Goal: Task Accomplishment & Management: Manage account settings

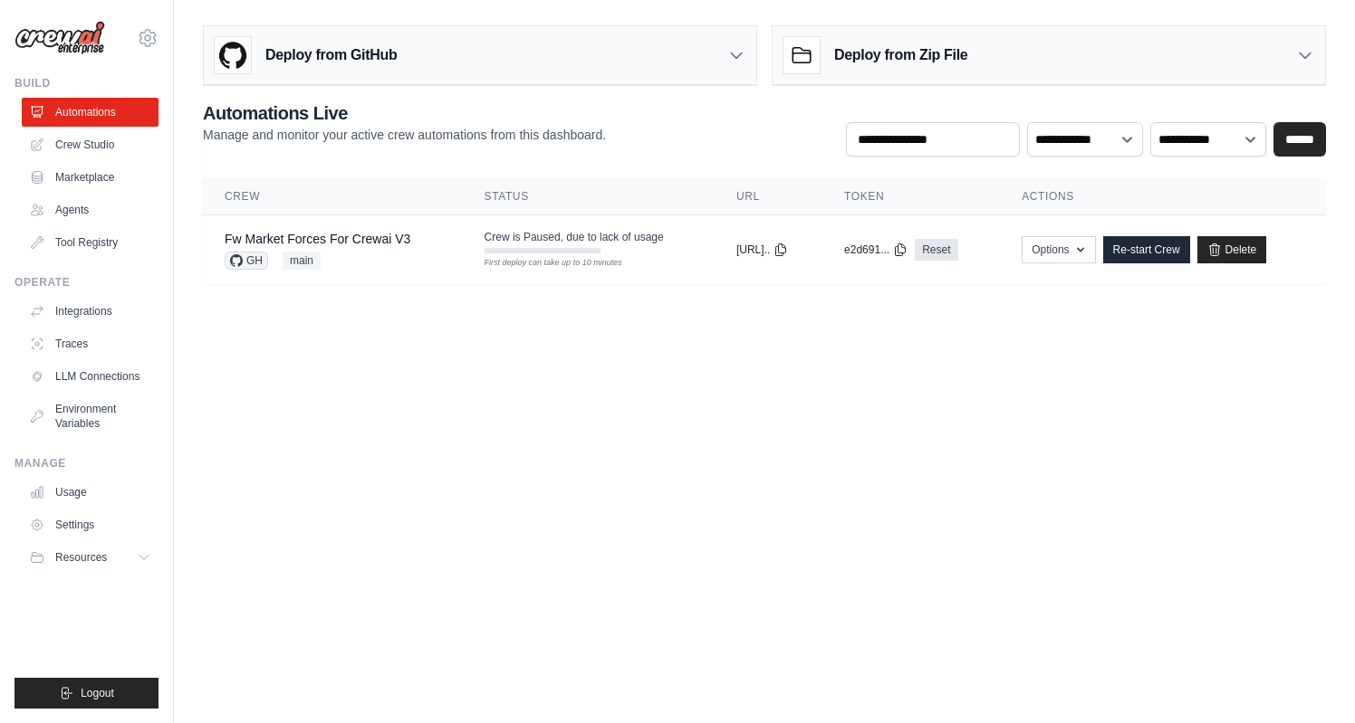
click at [105, 142] on link "Crew Studio" at bounding box center [90, 144] width 137 height 29
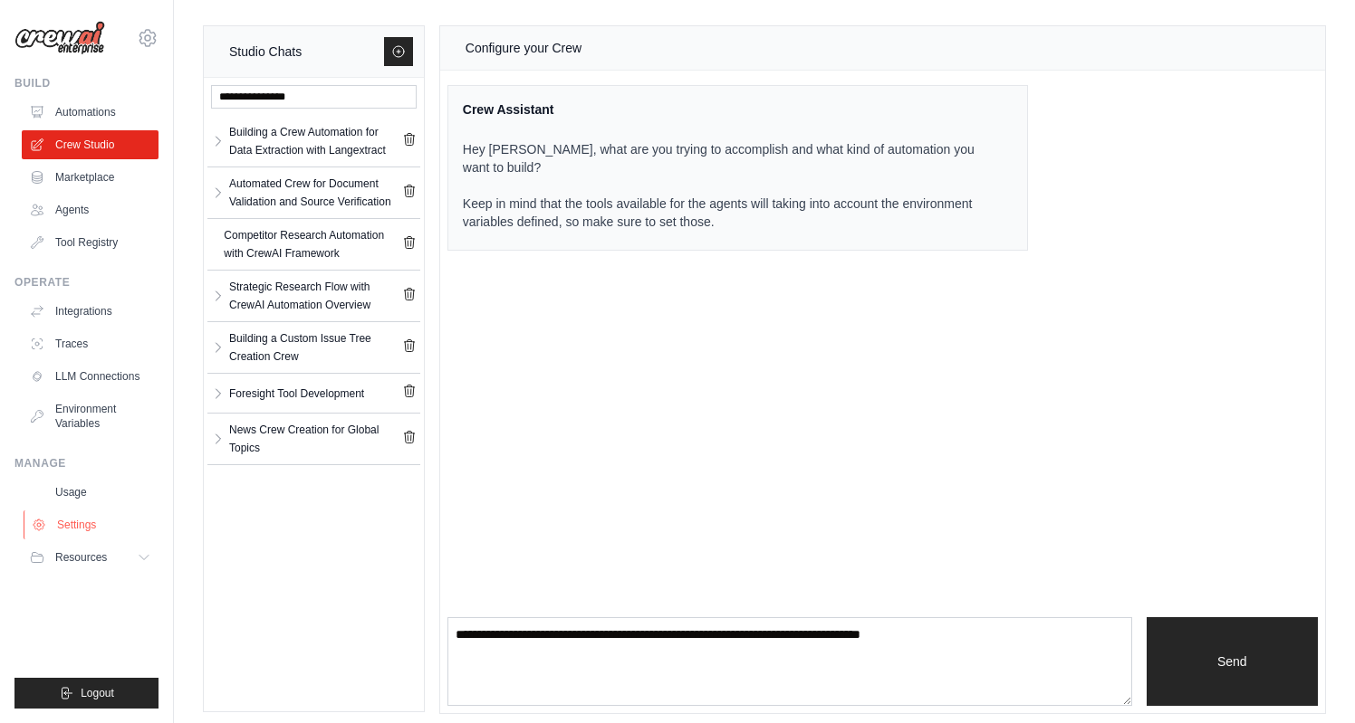
click at [91, 519] on link "Settings" at bounding box center [92, 525] width 137 height 29
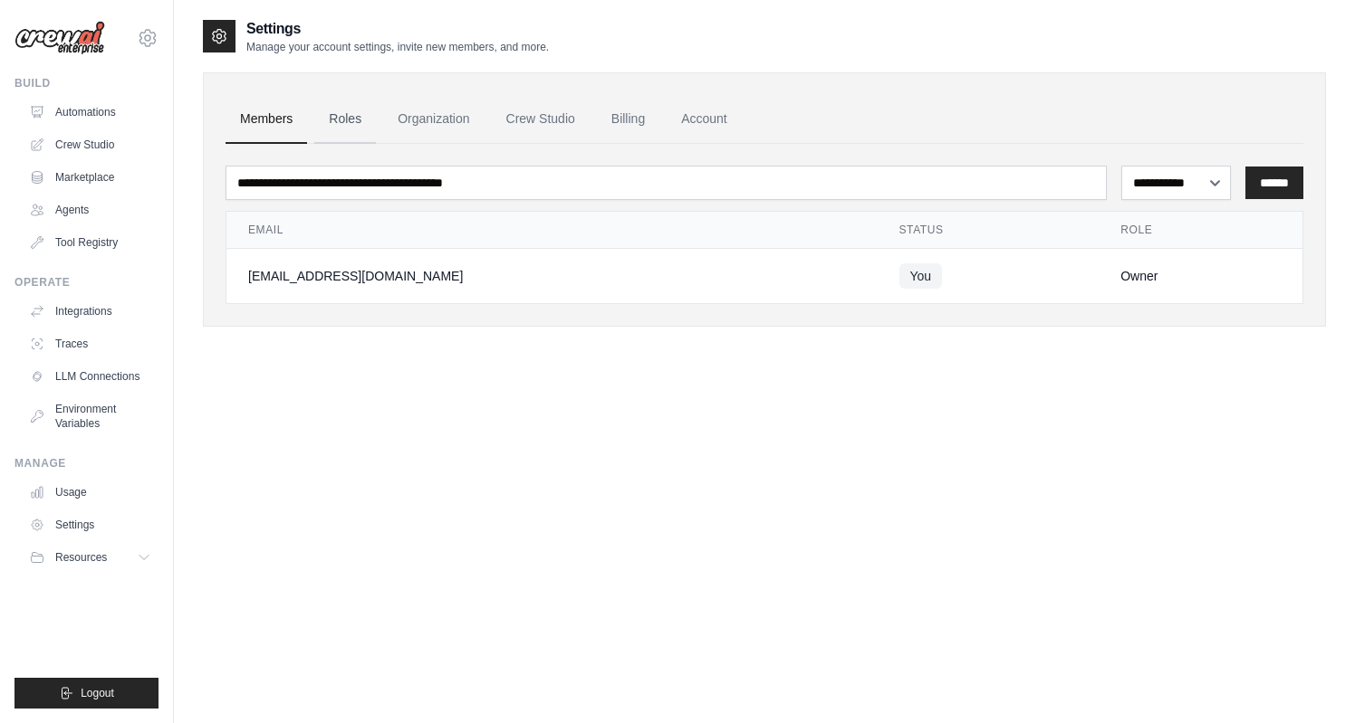
click at [336, 110] on link "Roles" at bounding box center [345, 119] width 62 height 49
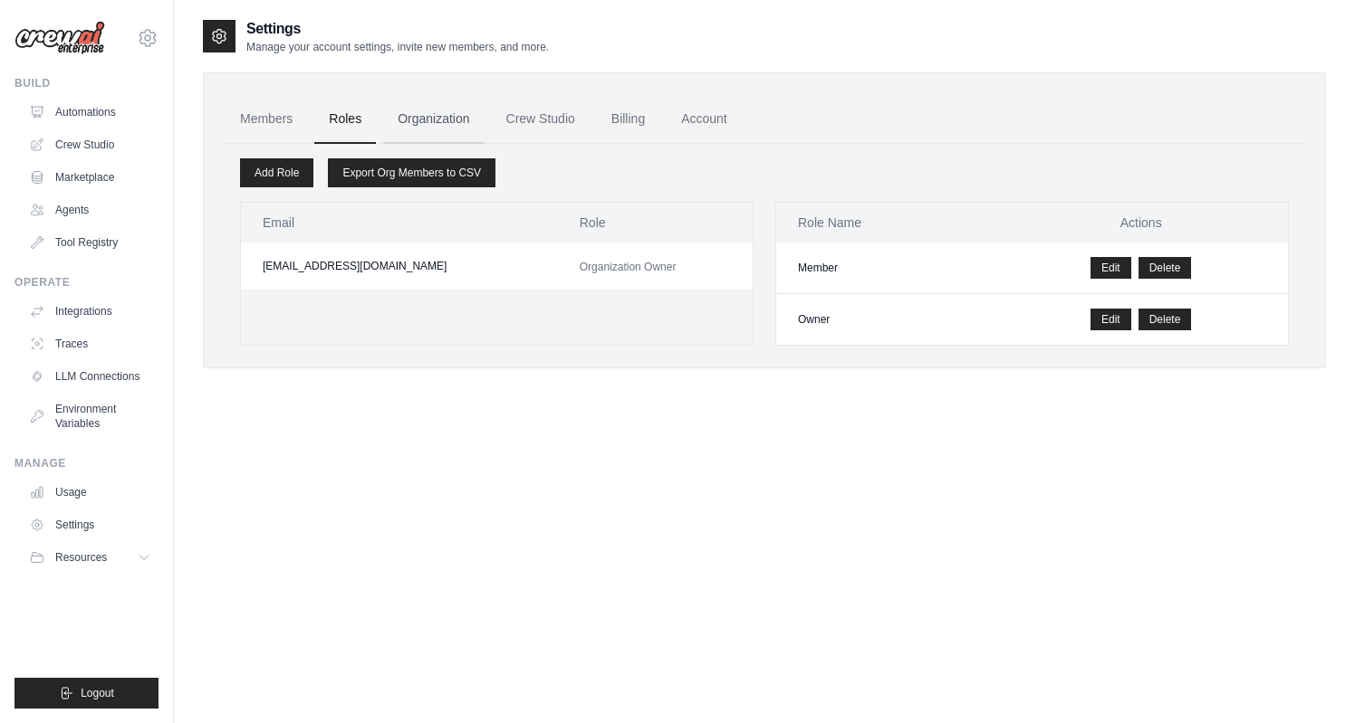
click at [399, 110] on link "Organization" at bounding box center [433, 119] width 101 height 49
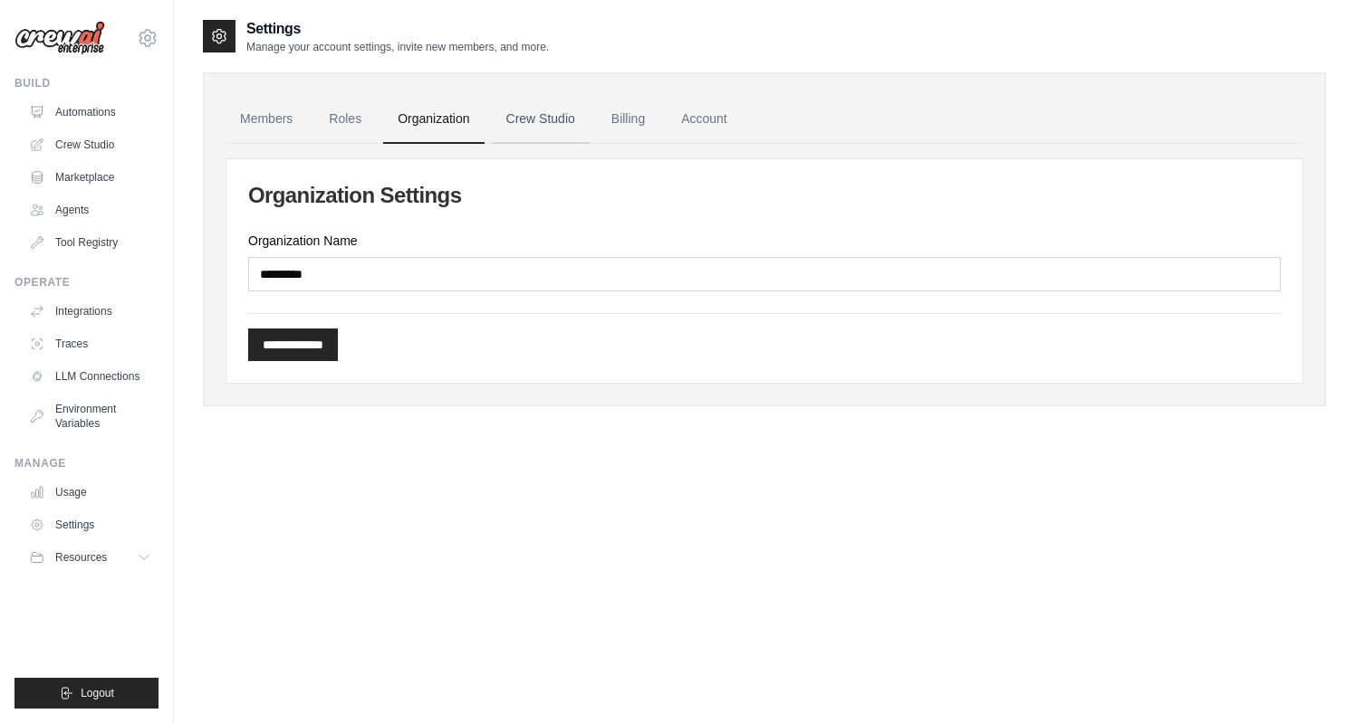
click at [515, 114] on link "Crew Studio" at bounding box center [541, 119] width 98 height 49
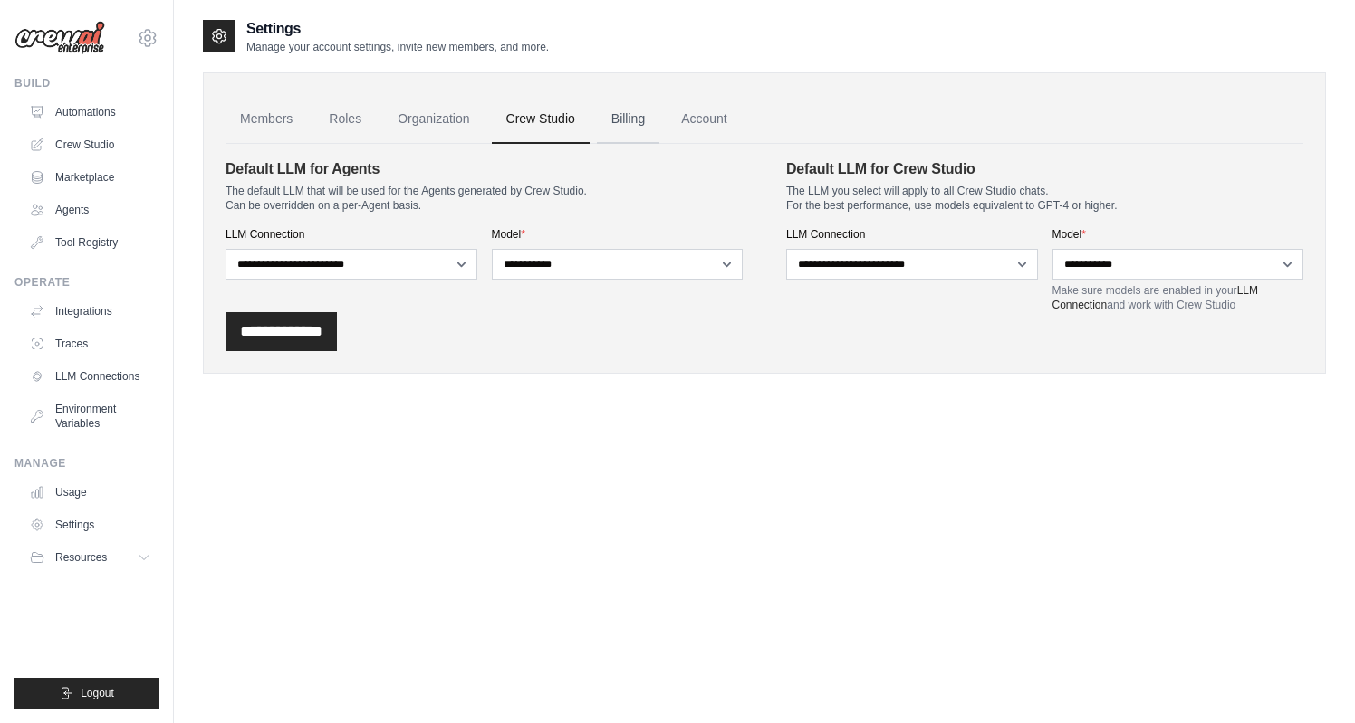
click at [642, 122] on link "Billing" at bounding box center [628, 119] width 62 height 49
